Goal: Check status: Check status

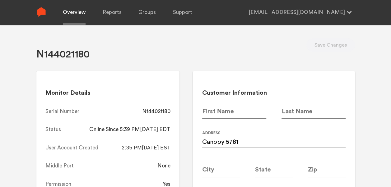
click at [72, 16] on link "Overview" at bounding box center [74, 12] width 23 height 25
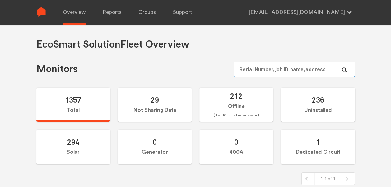
click at [288, 67] on input "text" at bounding box center [294, 70] width 121 height 16
paste input "N144020530"
type input "N144020530"
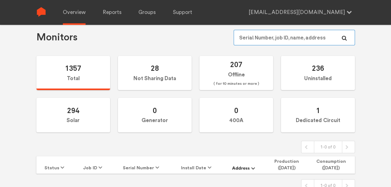
scroll to position [19, 0]
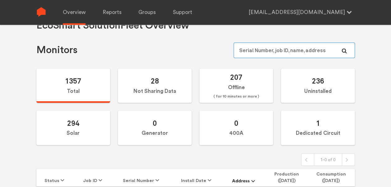
click at [265, 54] on input "text" at bounding box center [294, 51] width 121 height 16
click at [262, 50] on input "N144020530" at bounding box center [294, 51] width 121 height 16
type input "N144020430"
